Goal: Task Accomplishment & Management: Manage account settings

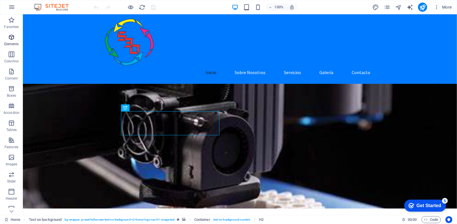
click at [10, 38] on icon "button" at bounding box center [11, 37] width 7 height 7
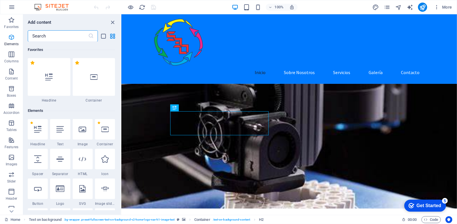
scroll to position [61, 0]
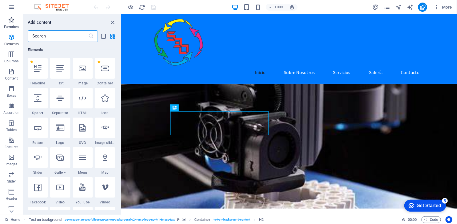
click at [11, 27] on p "Favorites" at bounding box center [11, 27] width 15 height 5
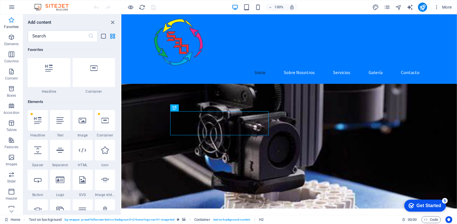
scroll to position [0, 0]
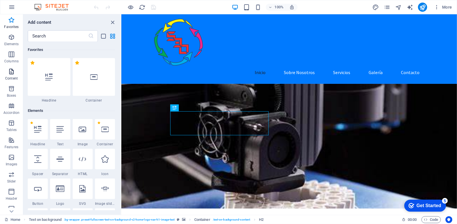
click at [13, 73] on icon "button" at bounding box center [11, 71] width 7 height 7
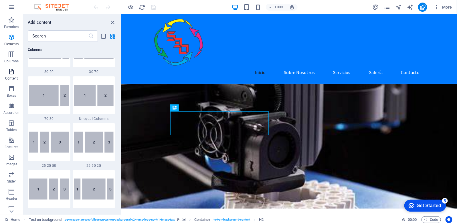
scroll to position [1002, 0]
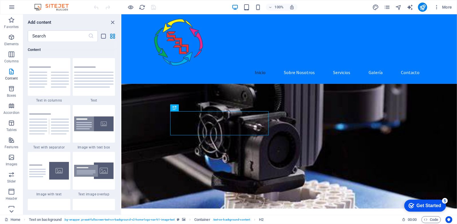
click at [11, 211] on icon at bounding box center [11, 211] width 4 height 3
click at [0, 0] on icon "button" at bounding box center [0, 0] width 0 height 0
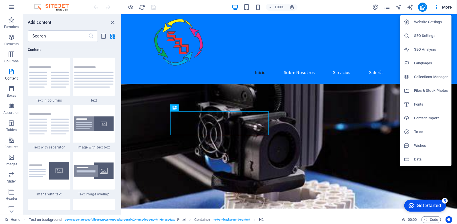
click at [422, 64] on h6 "Languages" at bounding box center [431, 63] width 34 height 7
select select "41"
select select "148"
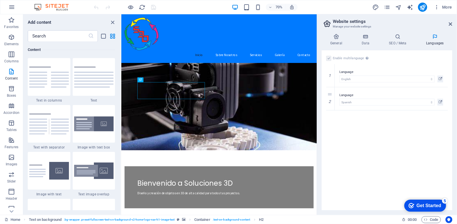
click at [329, 59] on label at bounding box center [328, 58] width 5 height 5
click at [329, 57] on label at bounding box center [328, 58] width 5 height 5
click at [431, 39] on icon at bounding box center [435, 37] width 35 height 6
click at [330, 99] on icon at bounding box center [330, 99] width 3 height 4
click at [328, 60] on label at bounding box center [328, 58] width 5 height 5
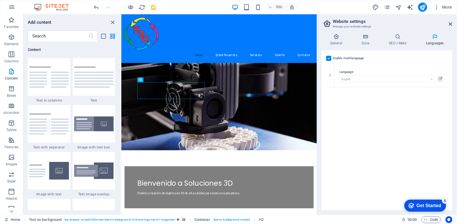
click at [0, 0] on input "Enable multilanguage To disable multilanguage delete all languages until only o…" at bounding box center [0, 0] width 0 height 0
click at [338, 75] on select "Abkhazian Afar Afrikaans Akan Albanian Amharic Arabic Aragonese Armenian Assame…" at bounding box center [387, 74] width 122 height 7
select select "148"
click at [326, 71] on select "Abkhazian Afar Afrikaans Akan Albanian Amharic Arabic Aragonese Armenian Assame…" at bounding box center [387, 74] width 122 height 7
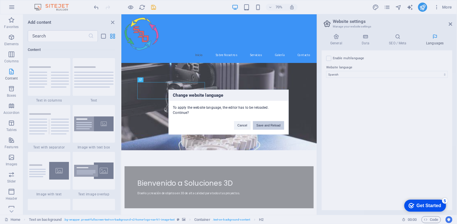
click at [276, 123] on button "Save and Reload" at bounding box center [268, 125] width 31 height 9
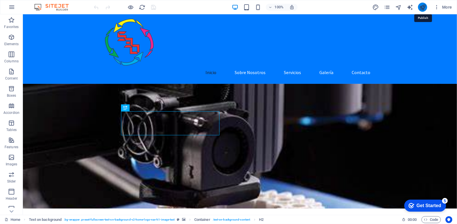
click at [421, 8] on icon "publish" at bounding box center [422, 7] width 7 height 7
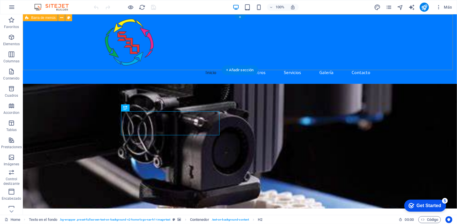
click at [196, 58] on div "Inicio Sobre Nosotros Servicios Galería Contacto" at bounding box center [240, 49] width 434 height 70
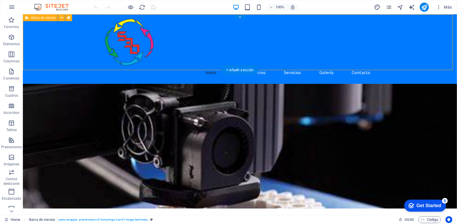
click at [167, 59] on div "Inicio Sobre Nosotros Servicios Galería Contacto" at bounding box center [240, 49] width 434 height 70
select select "header"
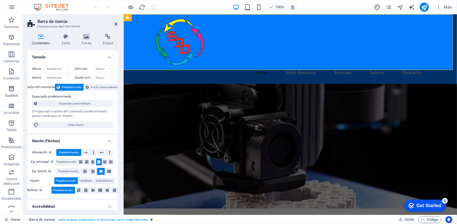
click at [13, 92] on span "Cuadros" at bounding box center [11, 92] width 23 height 14
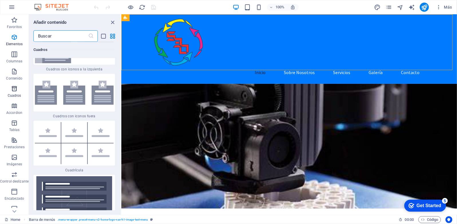
scroll to position [3098, 0]
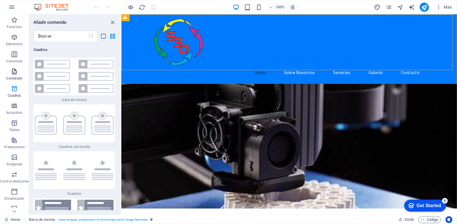
click at [13, 74] on icon "button" at bounding box center [14, 71] width 7 height 7
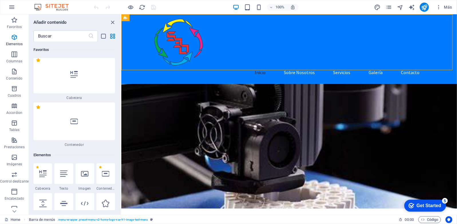
scroll to position [0, 0]
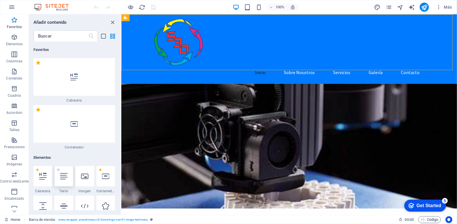
click at [66, 177] on icon at bounding box center [63, 176] width 7 height 7
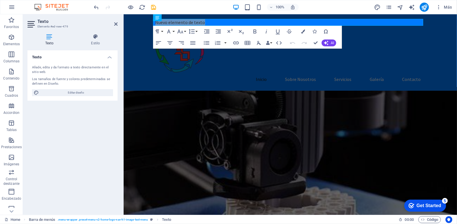
click at [48, 37] on icon at bounding box center [49, 37] width 44 height 6
click at [226, 72] on div "Nuevo elemento de texto Inicio Sobre Nosotros Servicios Galería Contacto" at bounding box center [290, 52] width 334 height 76
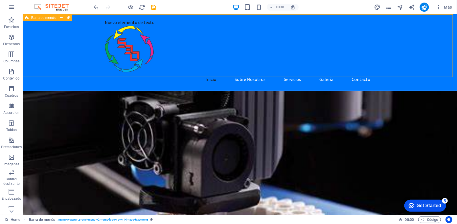
click at [234, 70] on div "Nuevo elemento de texto Inicio Sobre Nosotros Servicios Galería Contacto" at bounding box center [240, 52] width 434 height 76
click at [138, 21] on div "Nuevo elemento de texto" at bounding box center [240, 22] width 270 height 7
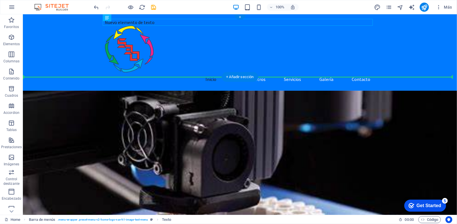
drag, startPoint x: 143, startPoint y: 21, endPoint x: 285, endPoint y: 74, distance: 151.7
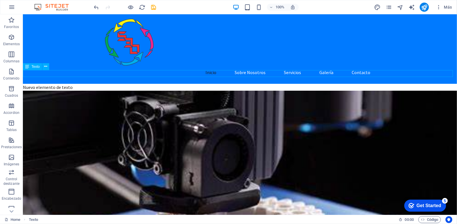
click at [181, 84] on div "Nuevo elemento de texto" at bounding box center [240, 87] width 434 height 7
click at [73, 84] on div "Nuevo elemento de texto" at bounding box center [240, 87] width 434 height 7
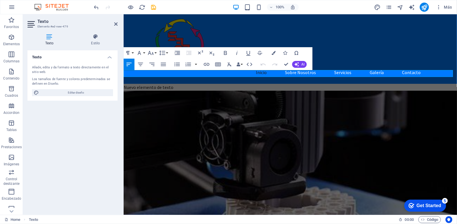
click at [177, 84] on p "Nuevo elemento de texto" at bounding box center [290, 87] width 334 height 7
click at [215, 90] on figure at bounding box center [290, 152] width 334 height 125
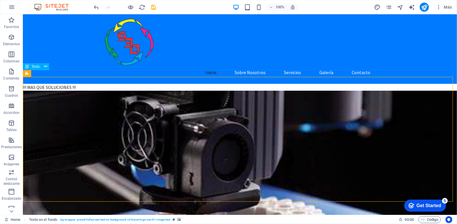
click at [83, 84] on div "!!! MAS QUE SOLUCIONES !!!" at bounding box center [240, 87] width 434 height 7
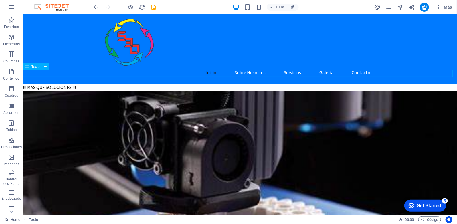
click at [82, 84] on div "!!! MAS QUE SOLUCIONES !!!" at bounding box center [240, 87] width 434 height 7
click at [70, 84] on div "!!! MAS QUE SOLUCIONES !!!" at bounding box center [240, 87] width 434 height 7
click at [62, 84] on div "!!! MAS QUE SOLUCIONES !!!" at bounding box center [240, 87] width 434 height 7
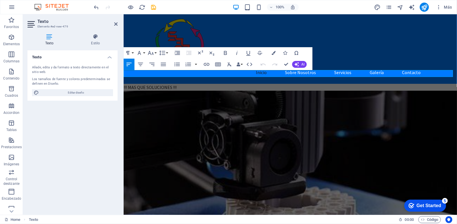
click at [125, 84] on p "!!! MAS QUE SOLUCIONES !!!" at bounding box center [290, 87] width 334 height 7
click at [141, 64] on icon "button" at bounding box center [140, 64] width 5 height 3
click at [131, 64] on icon "button" at bounding box center [129, 64] width 7 height 7
click at [148, 98] on figure at bounding box center [290, 152] width 334 height 125
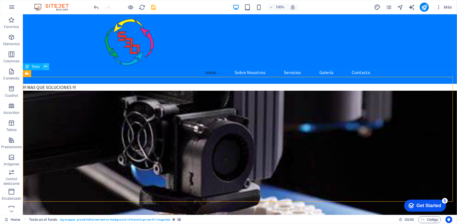
click at [46, 66] on icon at bounding box center [45, 67] width 3 height 6
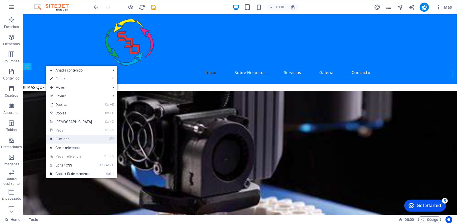
click at [66, 139] on link "⌦ Eliminar" at bounding box center [70, 139] width 49 height 9
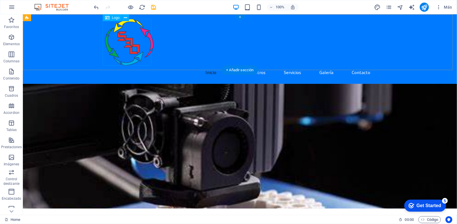
click at [135, 53] on div at bounding box center [240, 42] width 270 height 47
select select "px"
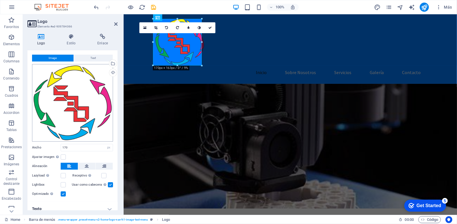
scroll to position [15, 0]
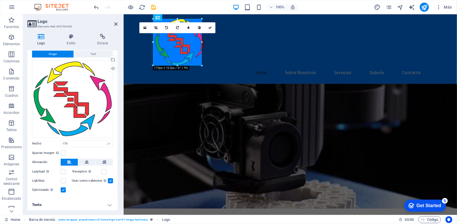
click at [42, 205] on h4 "Texto" at bounding box center [72, 205] width 90 height 14
click at [56, 203] on h4 "Texto" at bounding box center [72, 203] width 90 height 10
click at [109, 204] on h4 "Texto" at bounding box center [72, 205] width 90 height 14
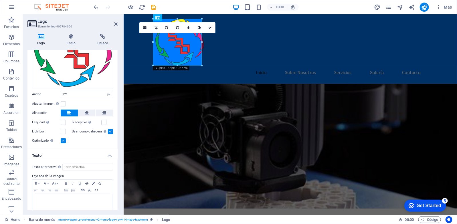
scroll to position [68, 0]
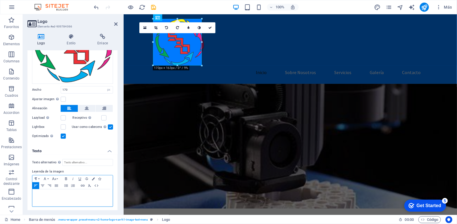
click at [55, 193] on p at bounding box center [72, 194] width 75 height 5
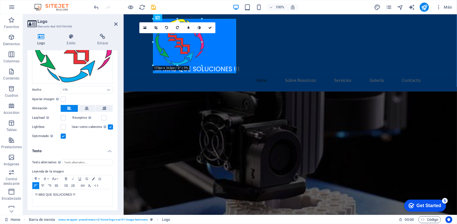
click at [80, 149] on h4 "Texto" at bounding box center [72, 149] width 90 height 10
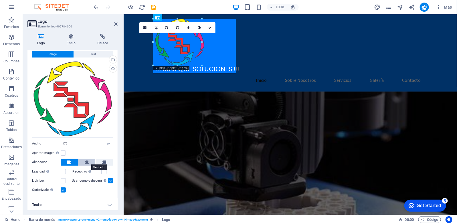
click at [86, 162] on icon at bounding box center [87, 162] width 4 height 7
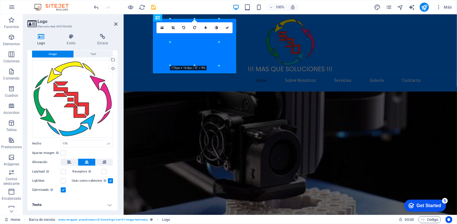
click at [108, 204] on h4 "Texto" at bounding box center [72, 205] width 90 height 14
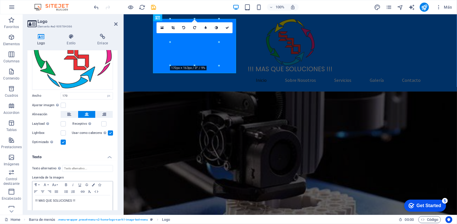
scroll to position [68, 0]
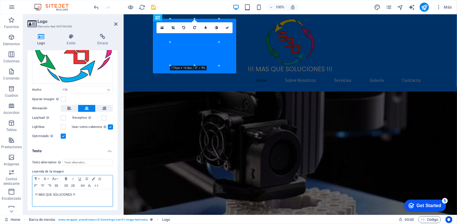
click at [66, 178] on icon "button" at bounding box center [66, 179] width 7 height 5
drag, startPoint x: 71, startPoint y: 194, endPoint x: 19, endPoint y: 192, distance: 52.5
click at [19, 192] on section "Favoritos Elementos Columnas Contenido Cuadros Accordion Tablas Prestaciones Im…" at bounding box center [228, 114] width 457 height 201
click at [66, 177] on icon "button" at bounding box center [66, 178] width 2 height 3
click at [47, 177] on icon "button" at bounding box center [45, 179] width 7 height 5
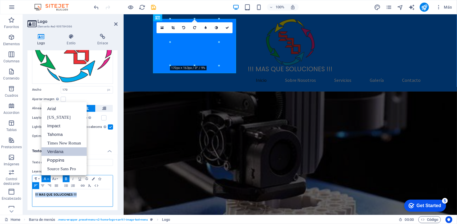
click at [53, 151] on link "Verdana" at bounding box center [64, 151] width 45 height 9
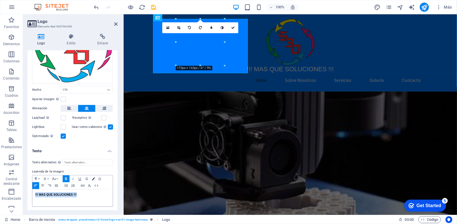
click at [92, 177] on icon "button" at bounding box center [93, 178] width 3 height 3
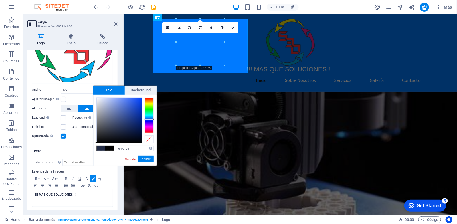
type input "#000000"
drag, startPoint x: 119, startPoint y: 130, endPoint x: 92, endPoint y: 145, distance: 30.5
click at [92, 145] on body "soluciones3d.com.mx Home Favoritos Elementos Columnas Contenido Cuadros Accordi…" at bounding box center [228, 112] width 457 height 224
click at [145, 161] on button "Aplicar" at bounding box center [145, 159] width 15 height 7
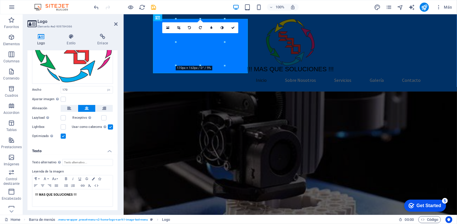
click at [114, 165] on div "Texto alternativo El texto alternativo es usado por aquellos dispositivos que n…" at bounding box center [72, 183] width 90 height 57
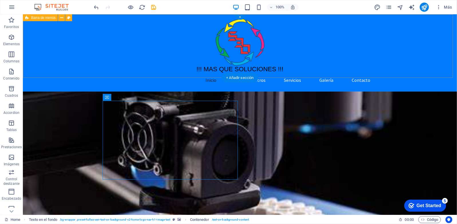
click at [274, 56] on div "!!! MAS QUE SOLUCIONES !!! Inicio Sobre Nosotros Servicios Galería Contacto" at bounding box center [240, 52] width 434 height 77
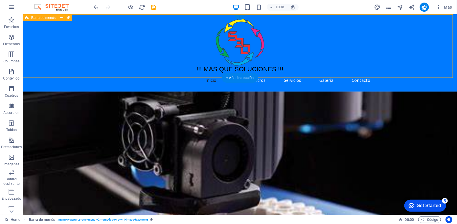
click at [288, 64] on div "!!! MAS QUE SOLUCIONES !!! Inicio Sobre Nosotros Servicios Galería Contacto" at bounding box center [240, 52] width 434 height 77
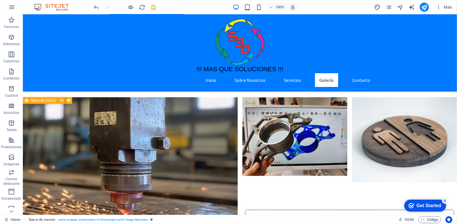
scroll to position [935, 0]
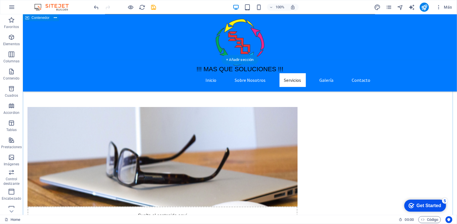
scroll to position [267, 0]
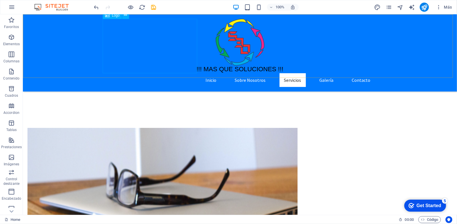
click at [158, 69] on div "!!! MAS QUE SOLUCIONES !!!" at bounding box center [240, 46] width 270 height 54
select select "px"
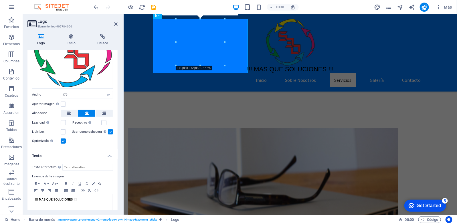
scroll to position [68, 0]
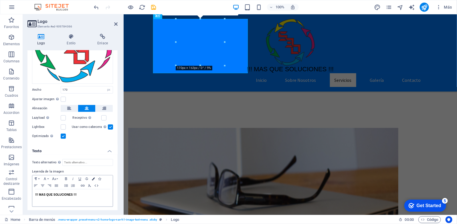
click at [93, 178] on icon "button" at bounding box center [93, 178] width 3 height 3
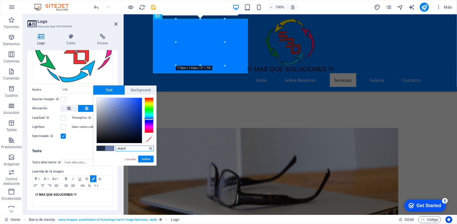
type input "#ffffff"
drag, startPoint x: 96, startPoint y: 142, endPoint x: 90, endPoint y: 93, distance: 48.7
click at [90, 93] on body "soluciones3d.com.mx Home Favoritos Elementos Columnas Contenido Cuadros Accordi…" at bounding box center [228, 112] width 457 height 224
click at [144, 159] on button "Aplicar" at bounding box center [145, 159] width 15 height 7
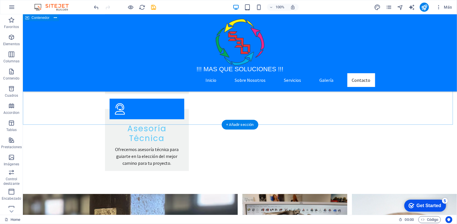
scroll to position [844, 0]
